Goal: Find specific page/section: Find specific page/section

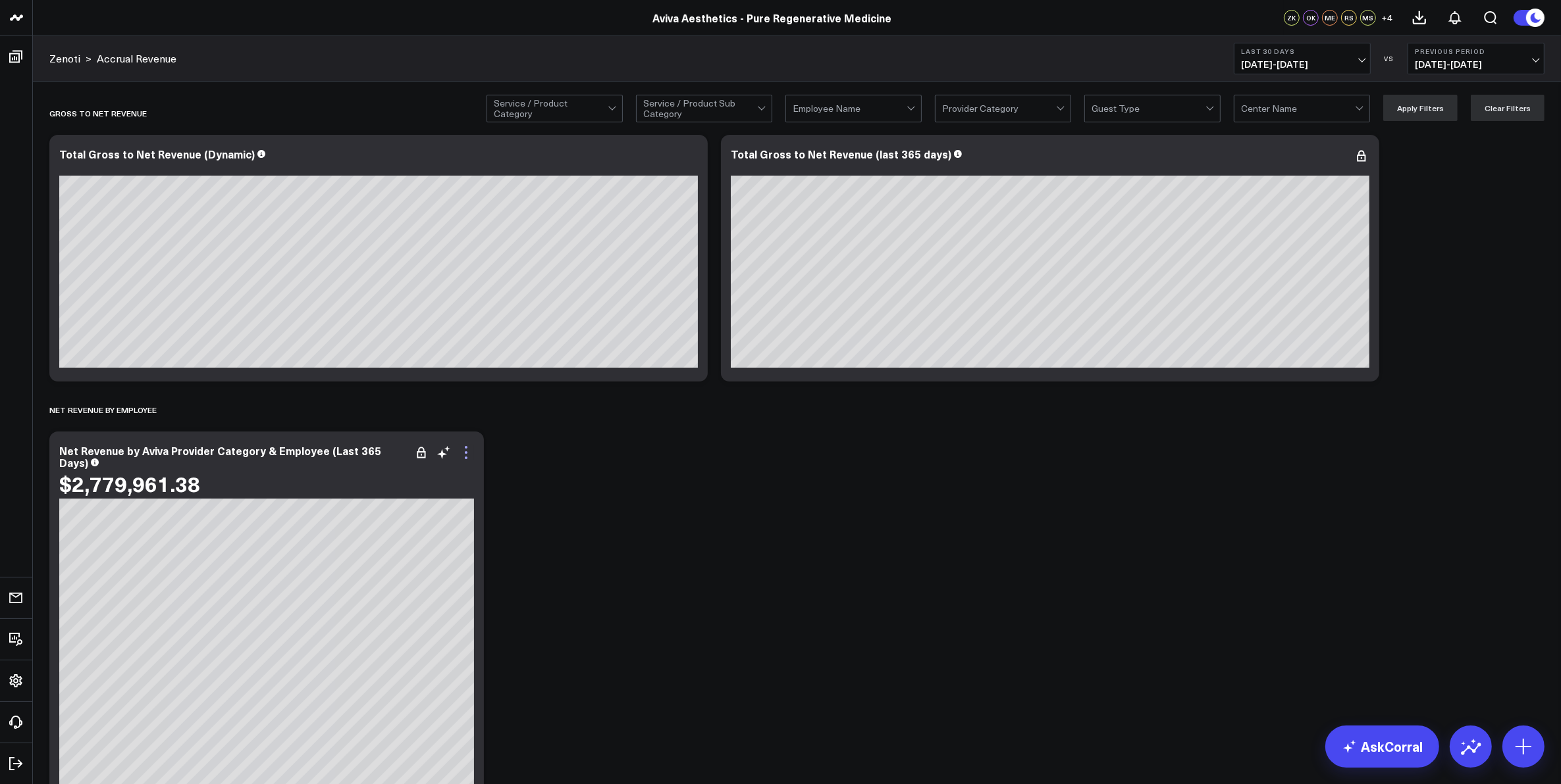
scroll to position [0, 42]
click at [465, 455] on icon at bounding box center [466, 453] width 15 height 15
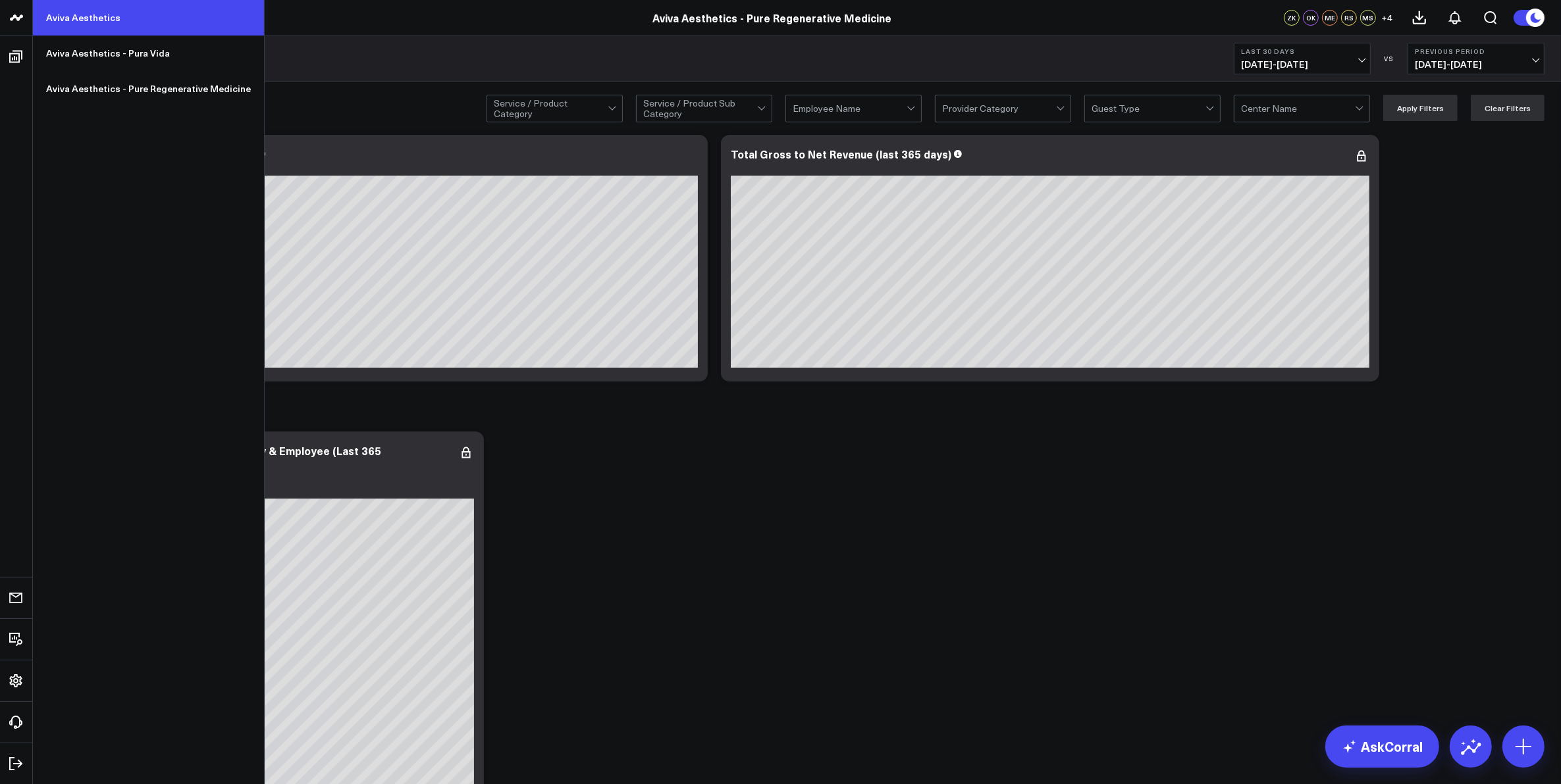
click at [122, 17] on link "Aviva Aesthetics" at bounding box center [148, 18] width 231 height 36
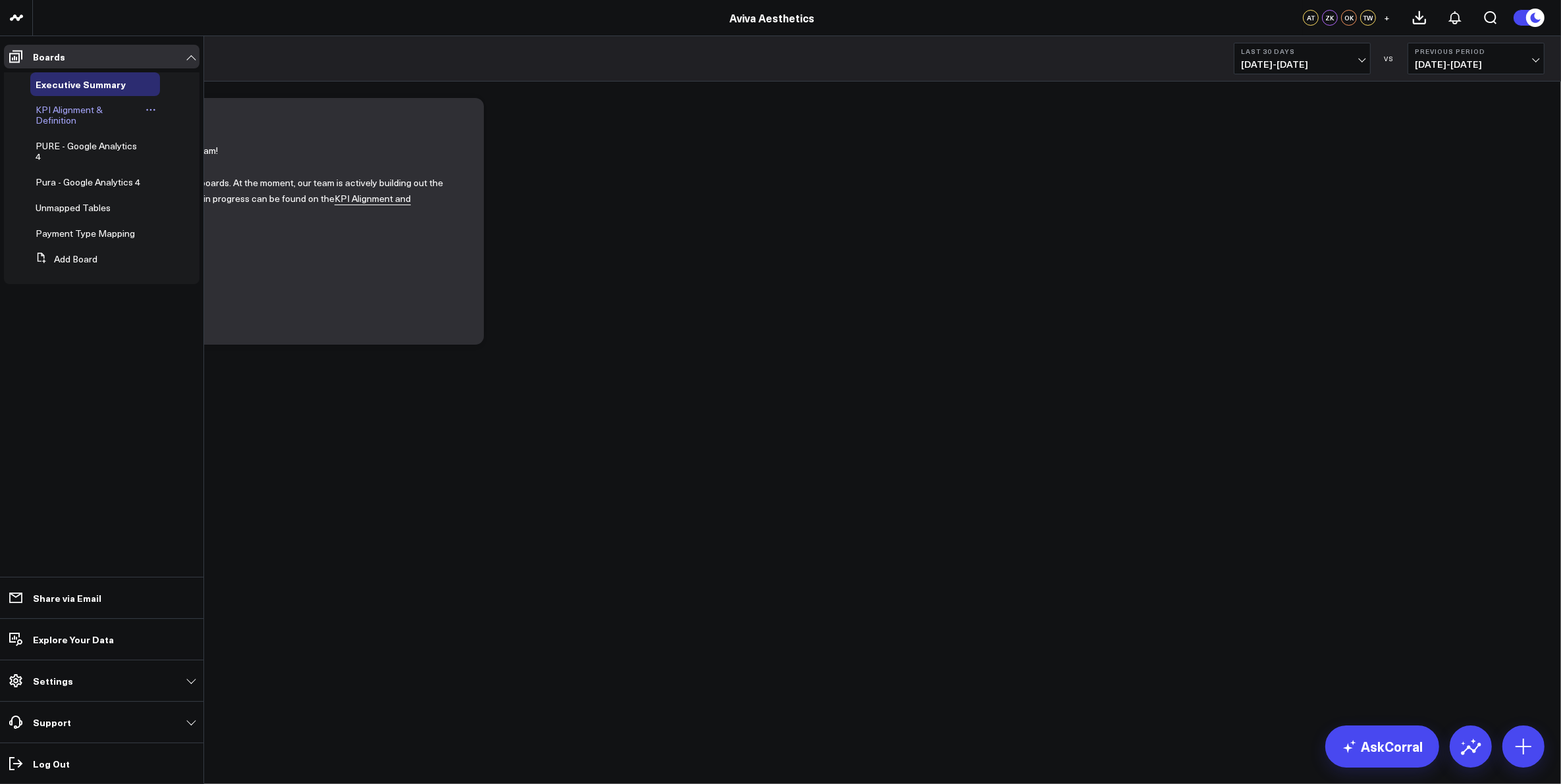
click at [53, 115] on span "KPI Alignment & Definition" at bounding box center [69, 115] width 67 height 23
